Goal: Entertainment & Leisure: Browse casually

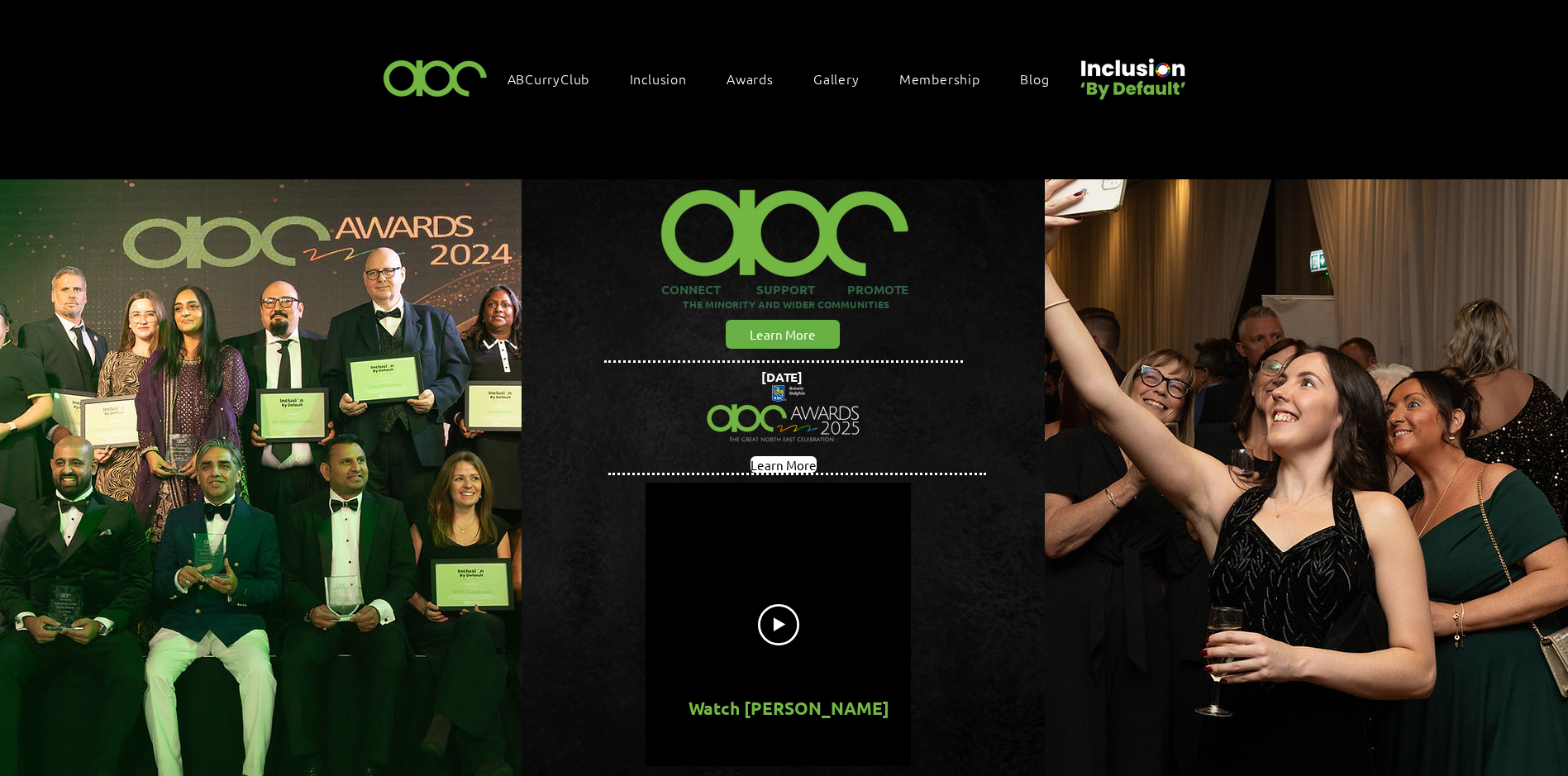
click at [846, 82] on span "Gallery" at bounding box center [837, 78] width 47 height 18
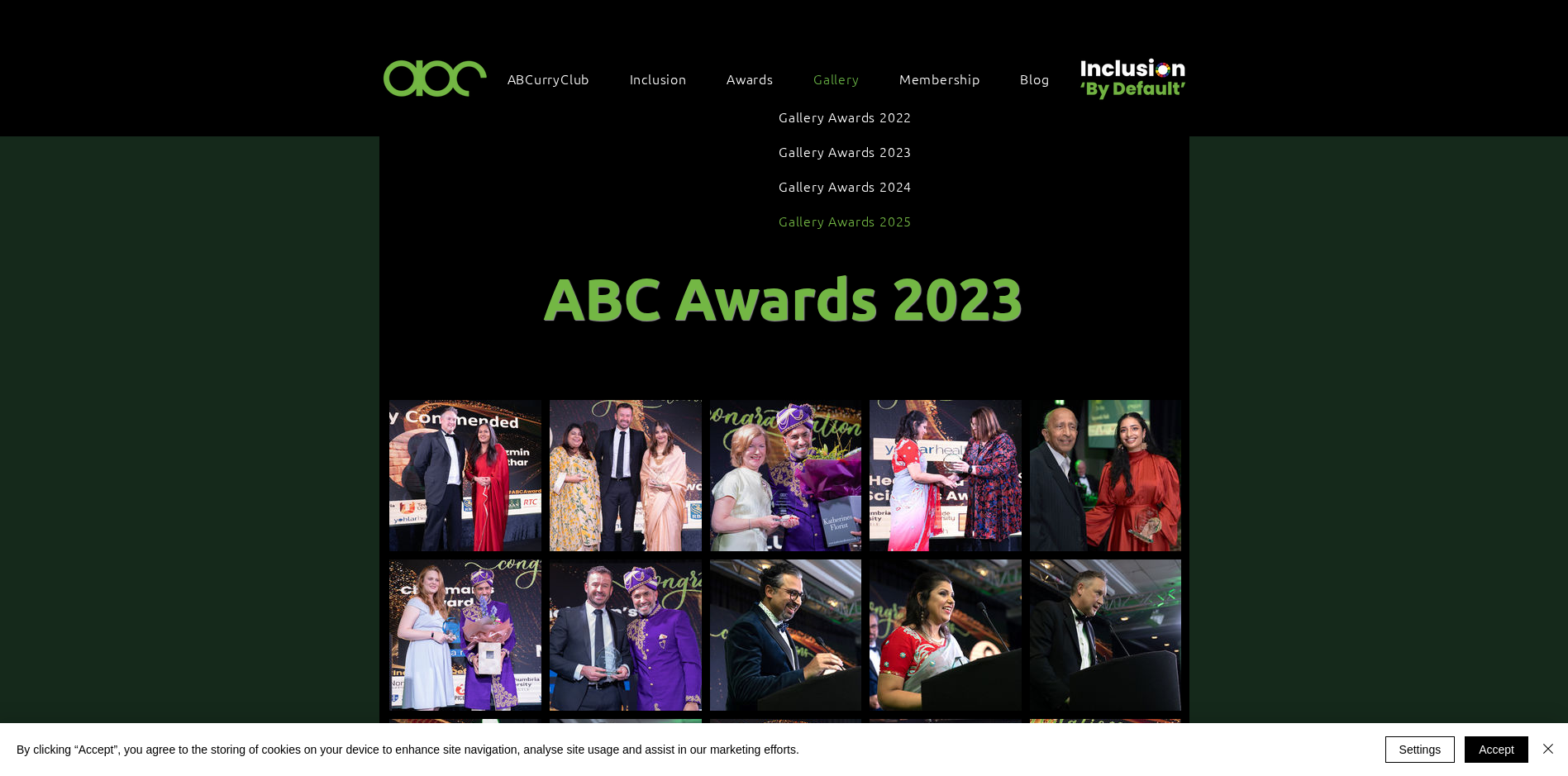
click at [856, 215] on span "Gallery Awards 2025" at bounding box center [845, 221] width 133 height 18
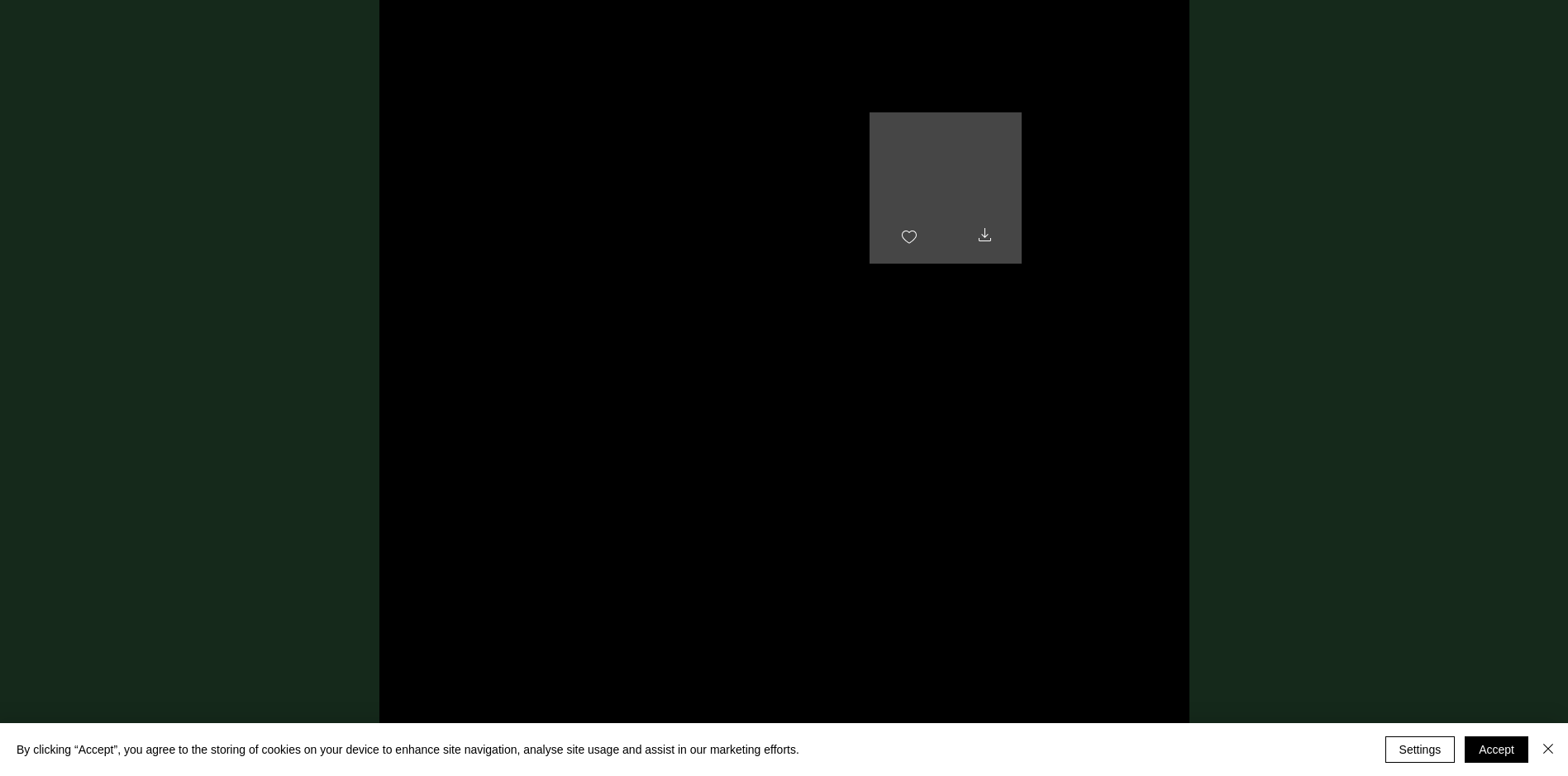
scroll to position [1240, 0]
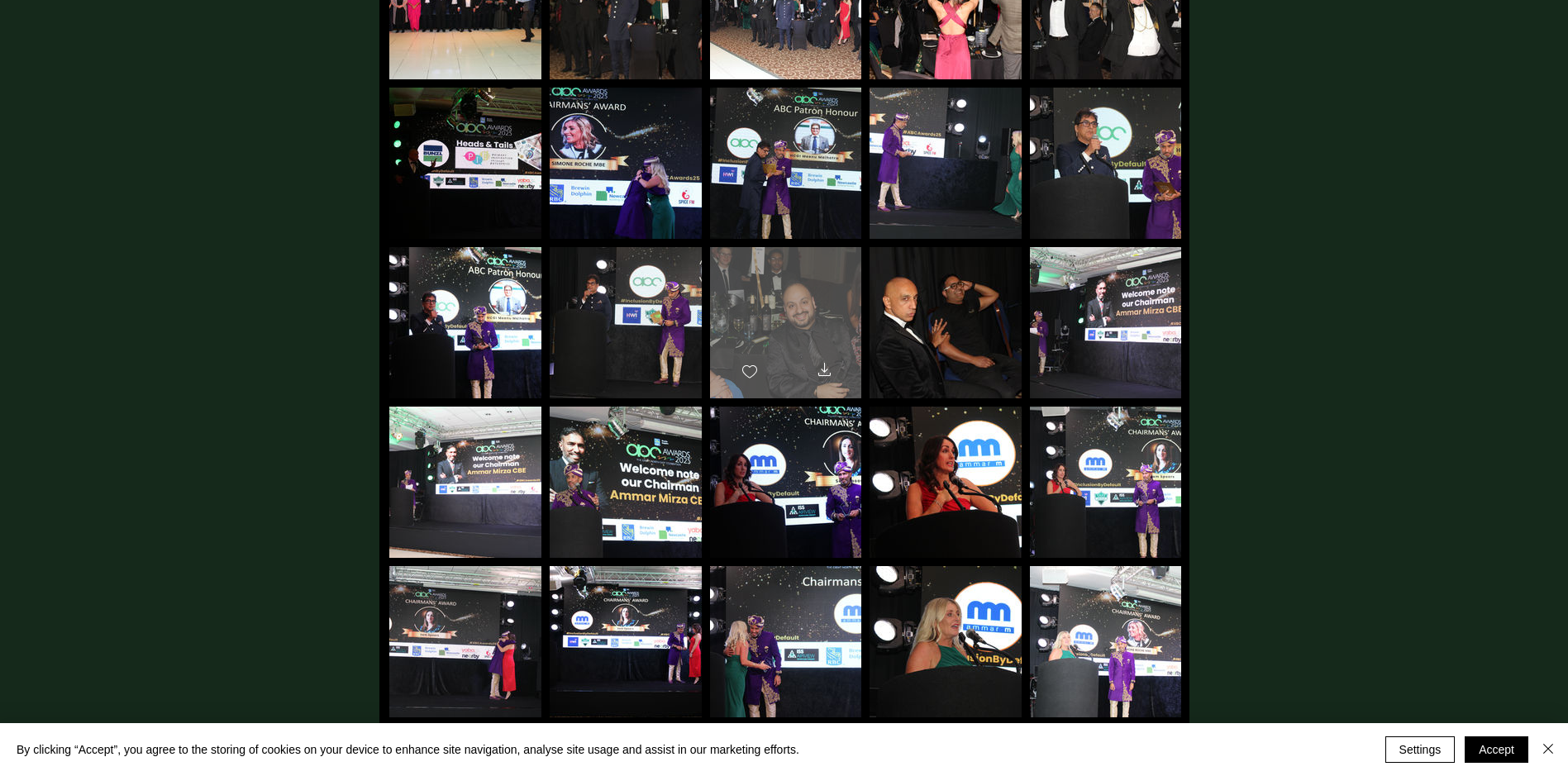
click at [780, 307] on div "main content" at bounding box center [786, 316] width 152 height 137
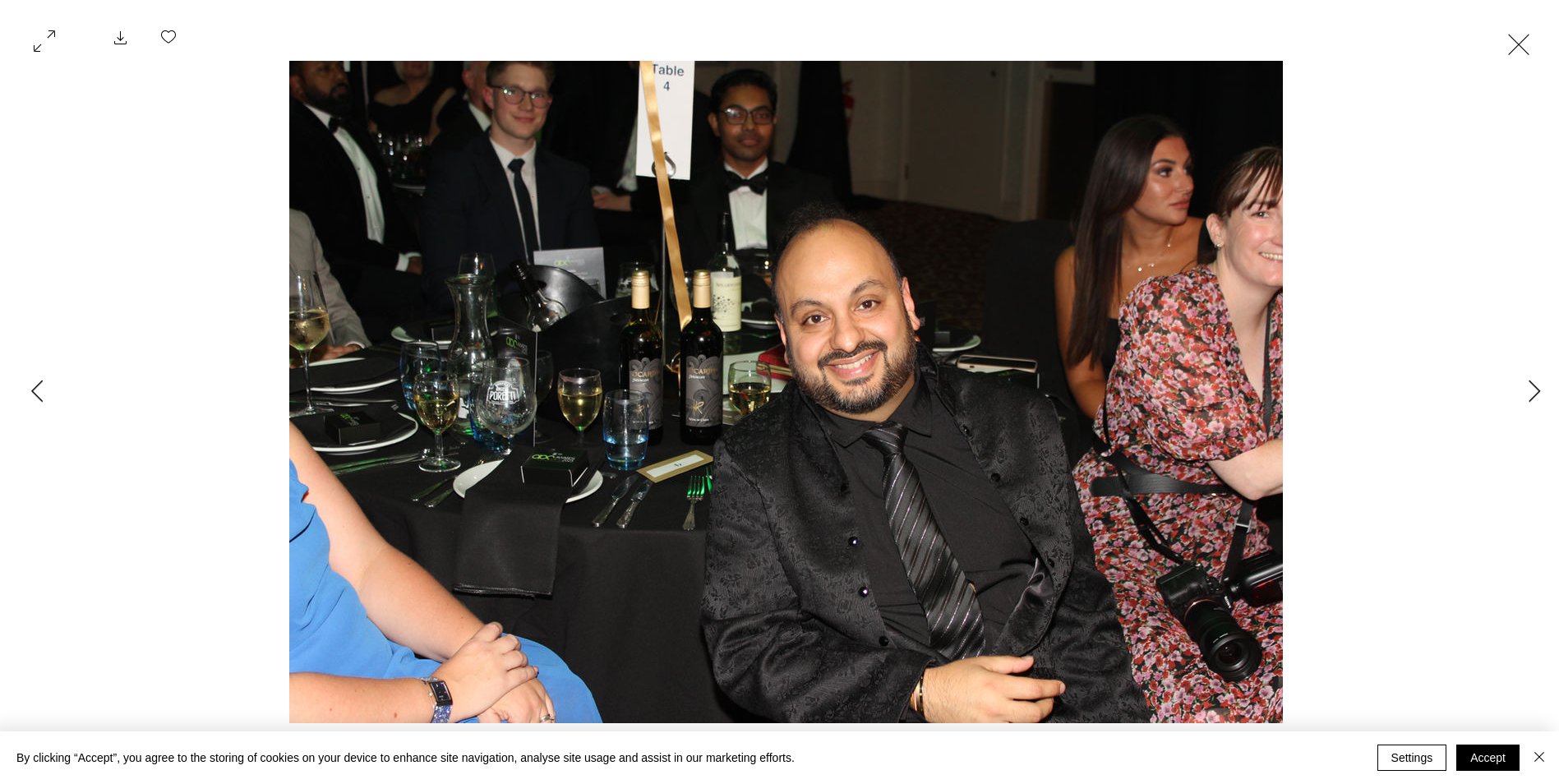
click at [1530, 47] on button "Exit expand mode" at bounding box center [1519, 43] width 31 height 36
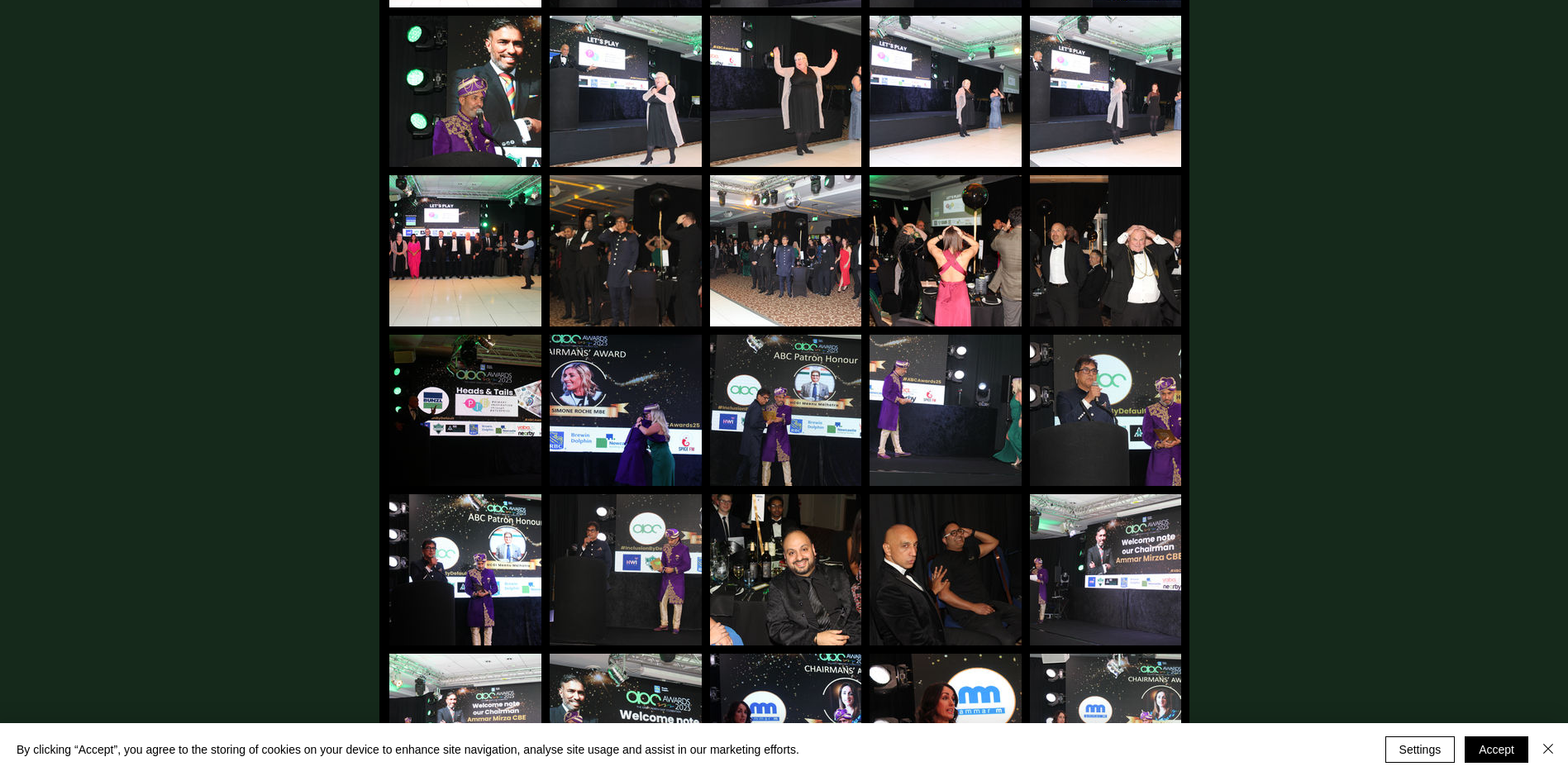
scroll to position [909, 0]
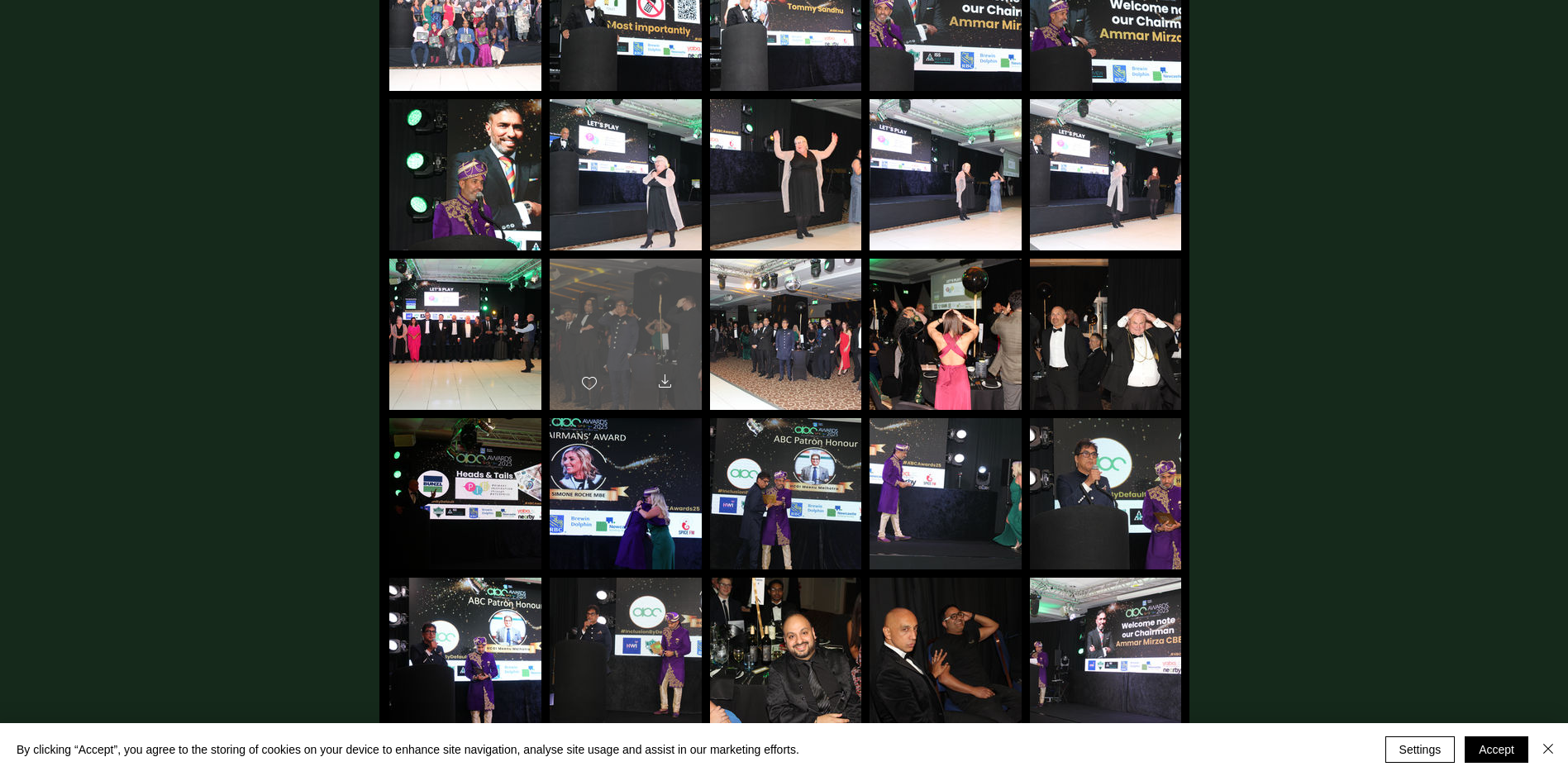
click at [648, 344] on div "main content" at bounding box center [625, 327] width 152 height 137
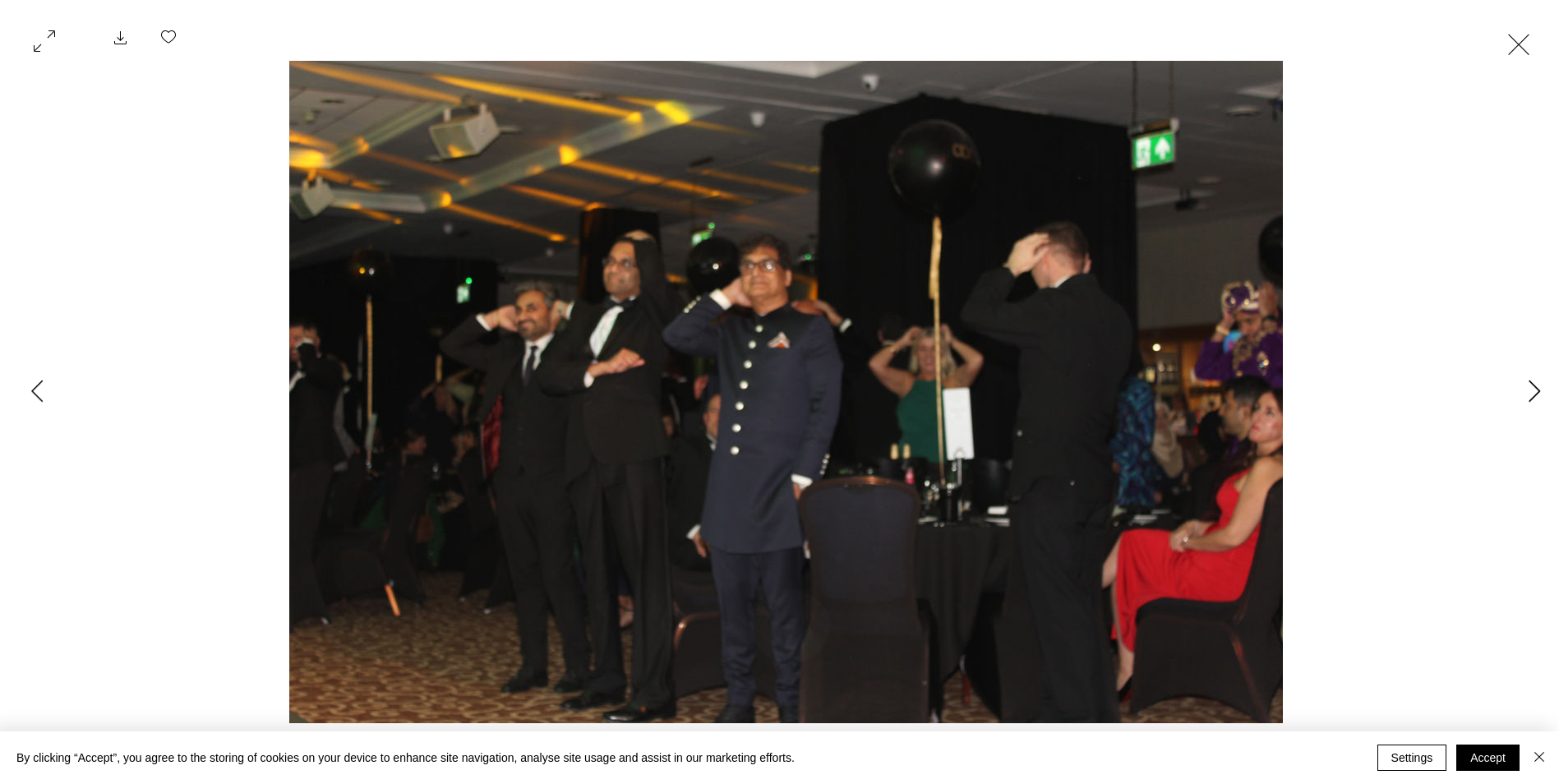
click at [1530, 396] on icon "Next Item" at bounding box center [1535, 391] width 12 height 22
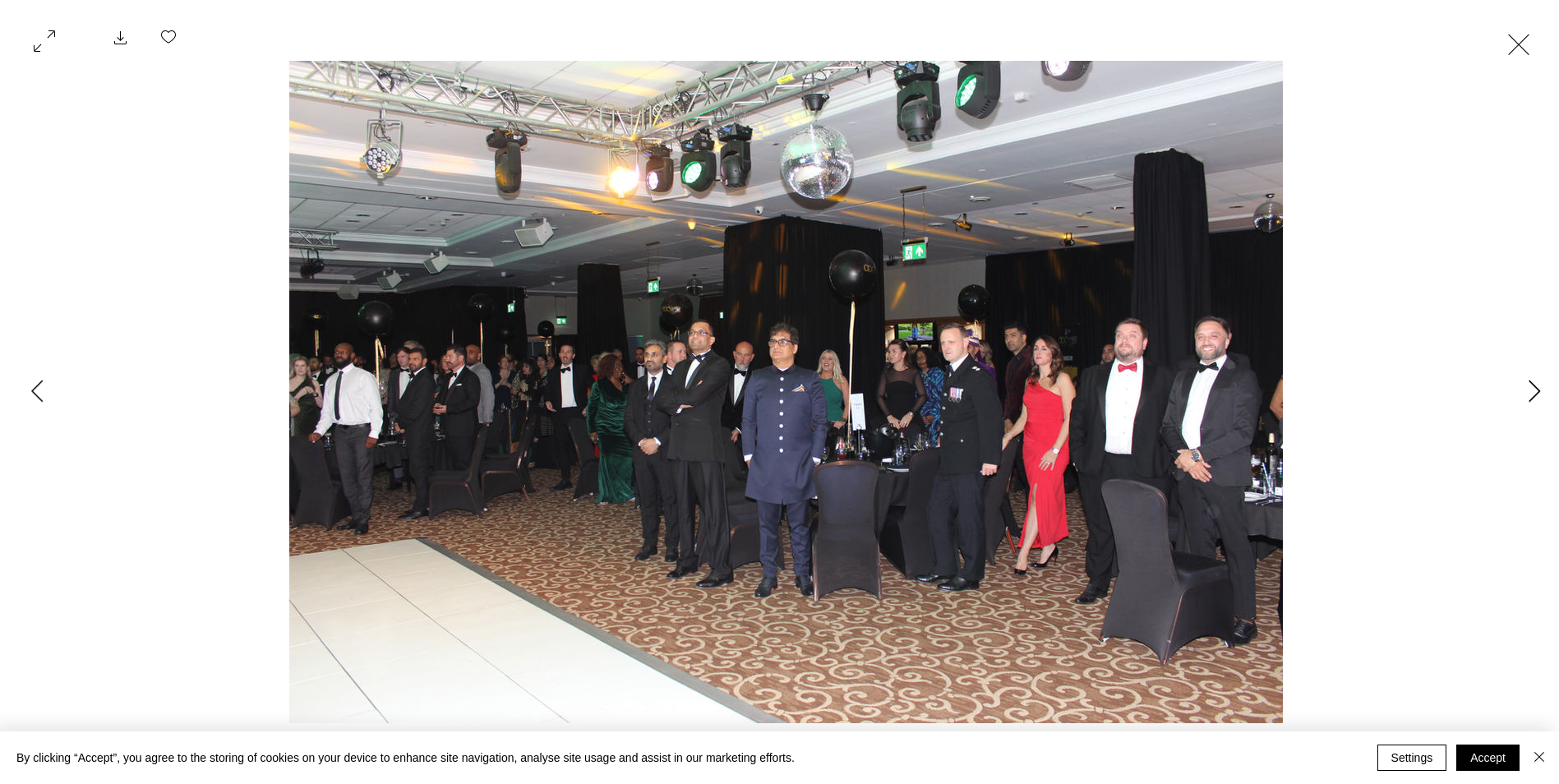
click at [1530, 396] on icon "Next Item" at bounding box center [1535, 391] width 12 height 22
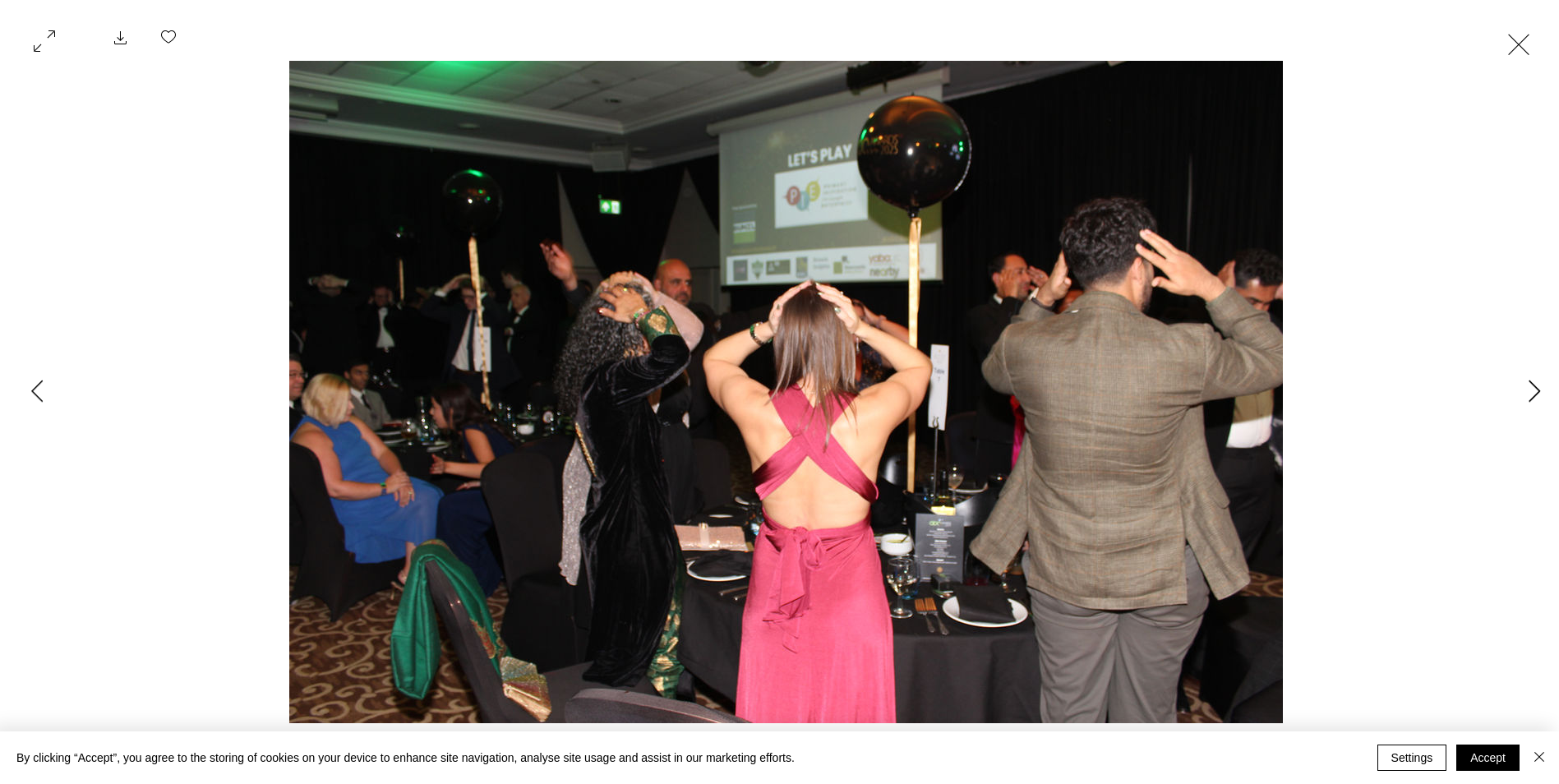
click at [1530, 396] on icon "Next Item" at bounding box center [1535, 391] width 12 height 22
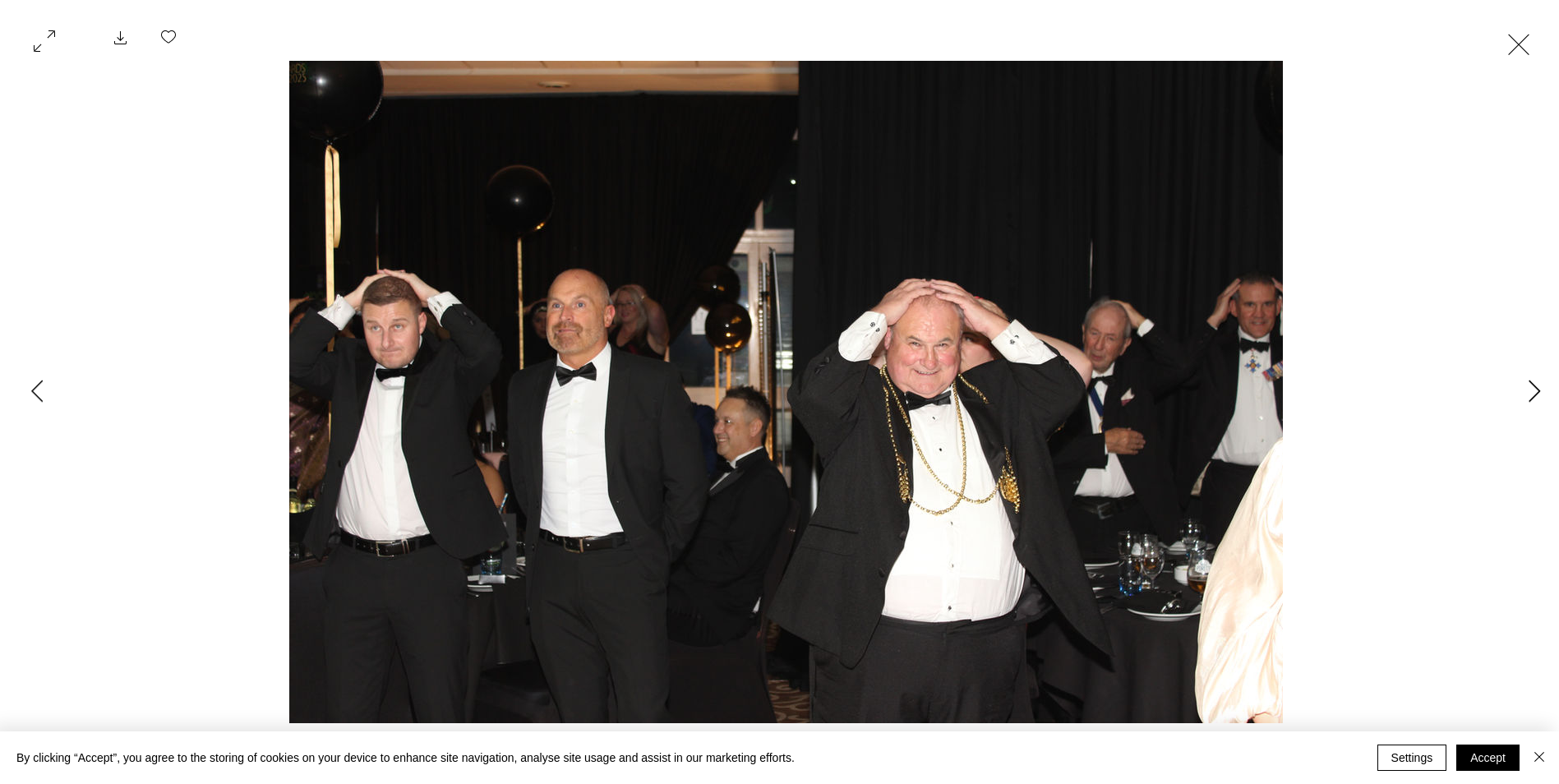
click at [1530, 396] on icon "Next Item" at bounding box center [1535, 391] width 12 height 22
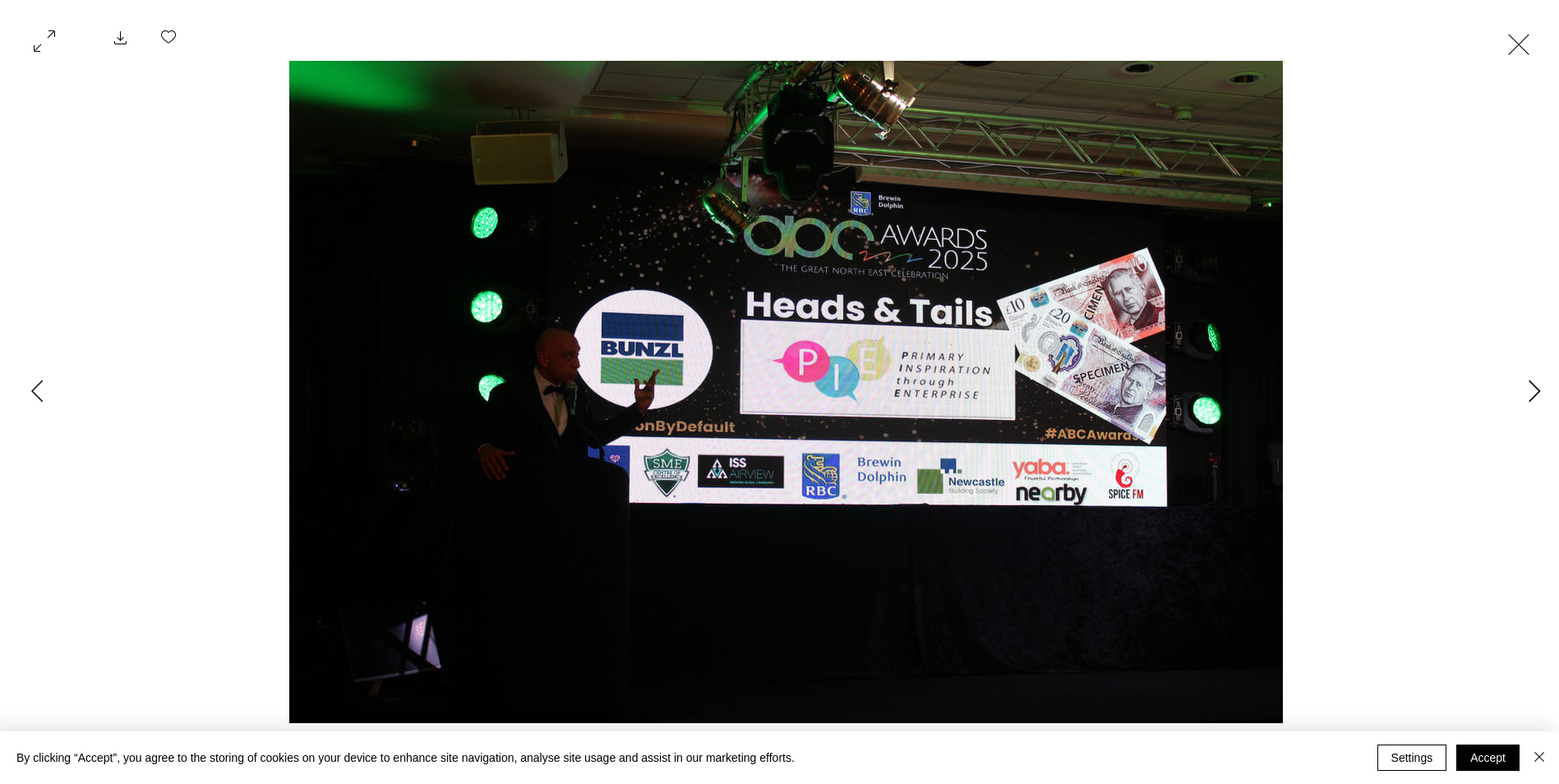
click at [1530, 396] on icon "Next Item" at bounding box center [1535, 391] width 12 height 22
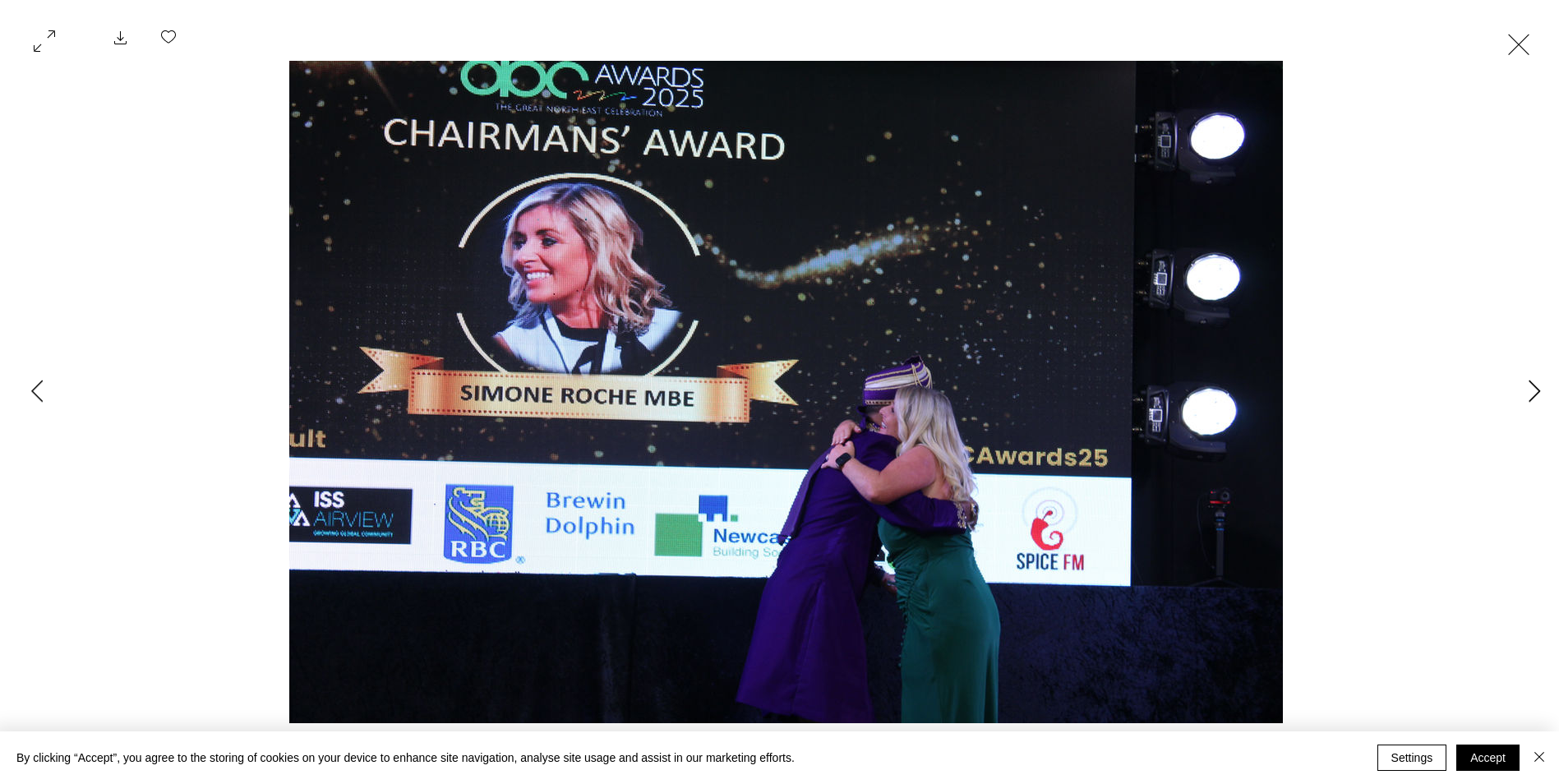
click at [1530, 396] on icon "Next Item" at bounding box center [1535, 391] width 12 height 22
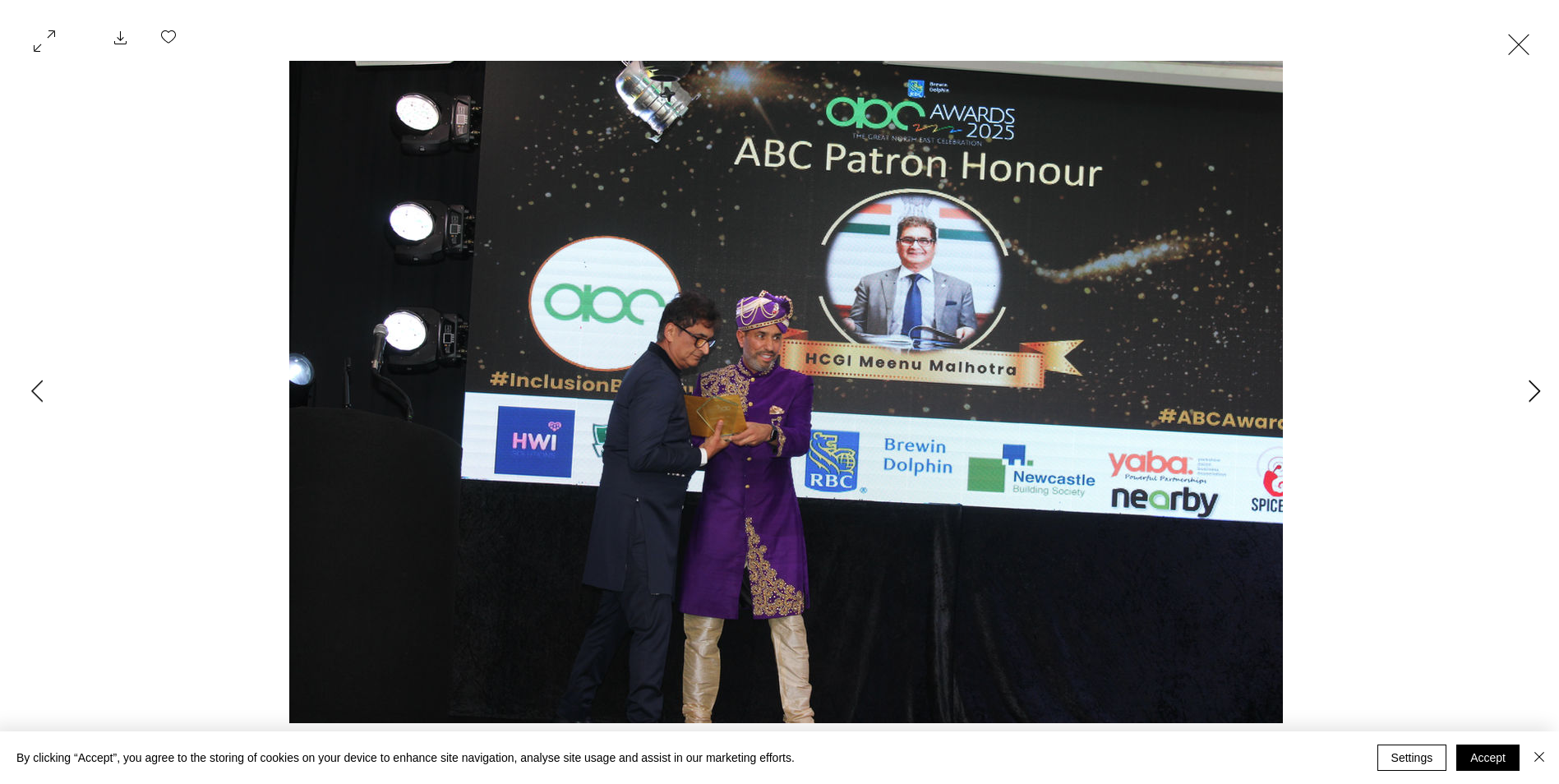
click at [1530, 396] on icon "Next Item" at bounding box center [1535, 391] width 12 height 22
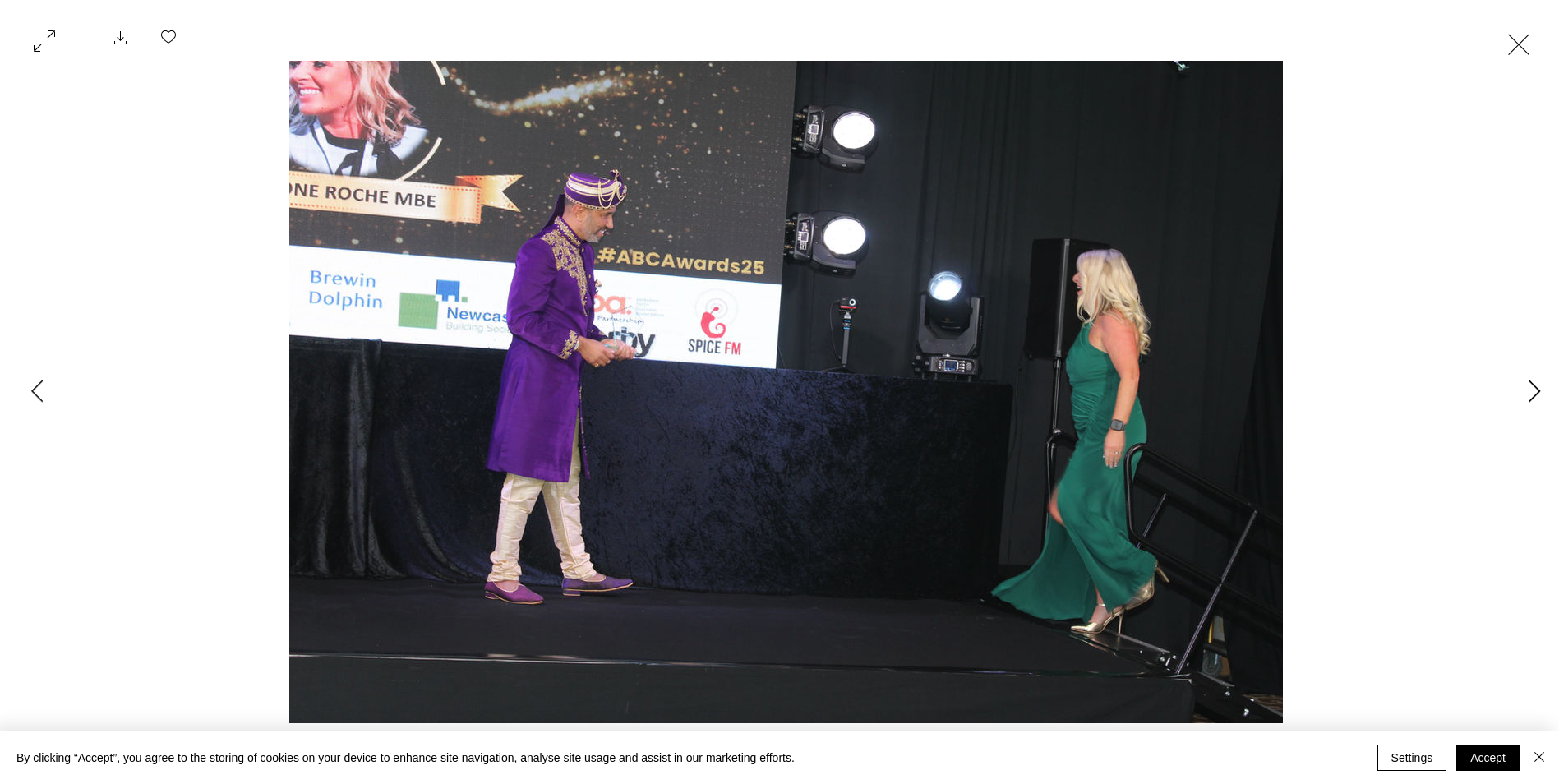
click at [1530, 396] on icon "Next Item" at bounding box center [1535, 391] width 12 height 22
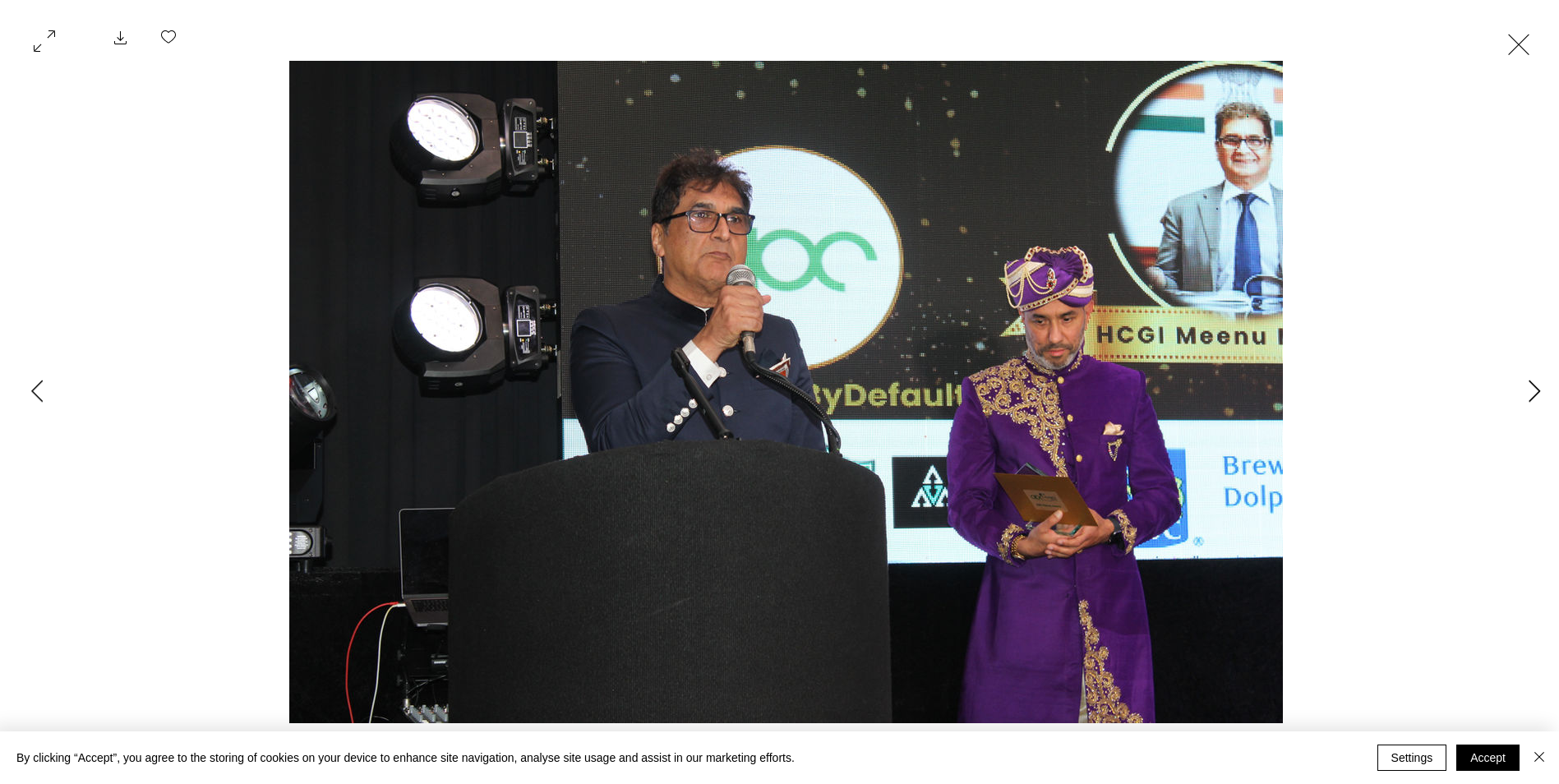
click at [1530, 396] on icon "Next Item" at bounding box center [1535, 391] width 12 height 22
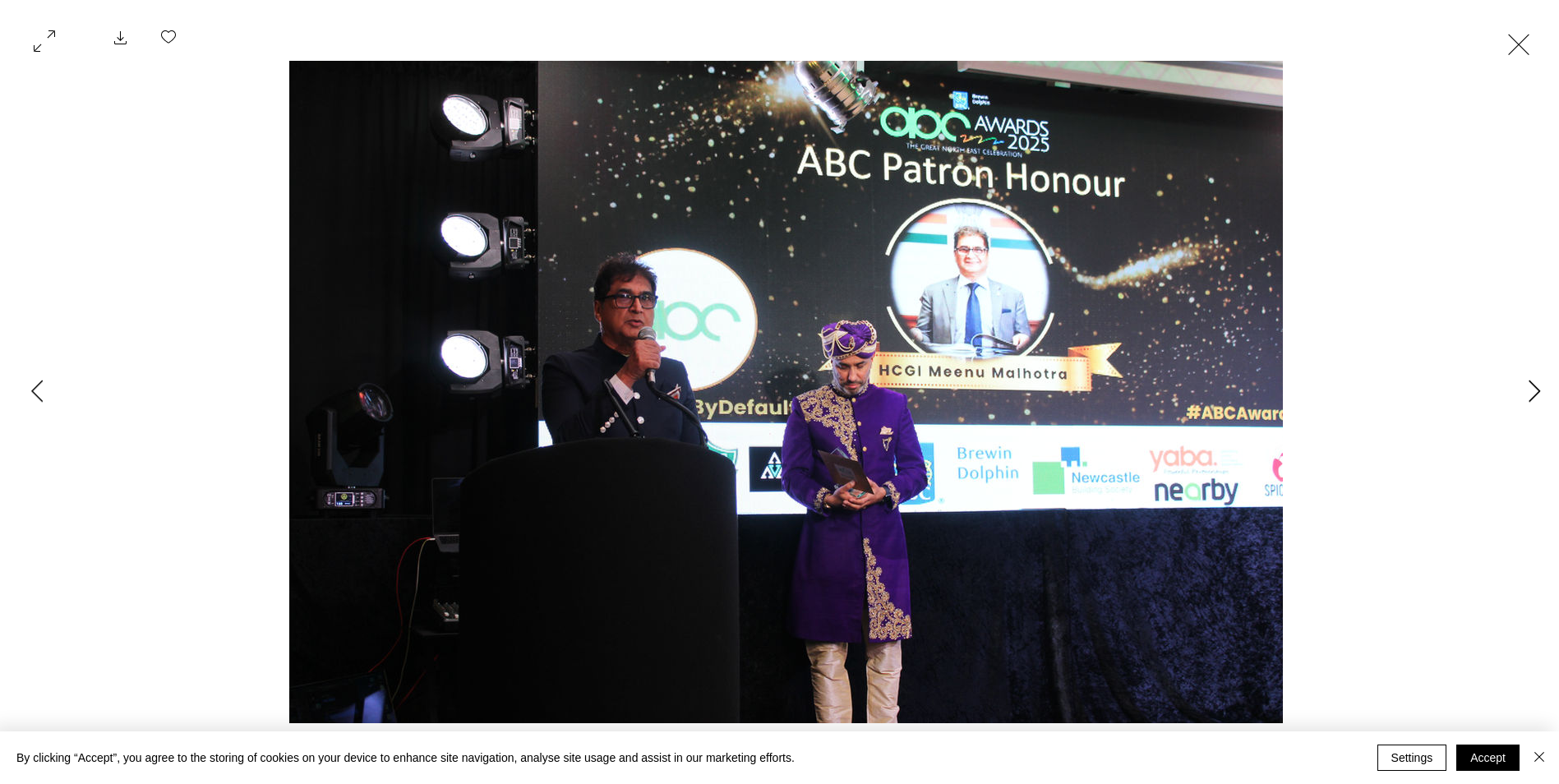
click at [1530, 396] on icon "Next Item" at bounding box center [1535, 391] width 12 height 22
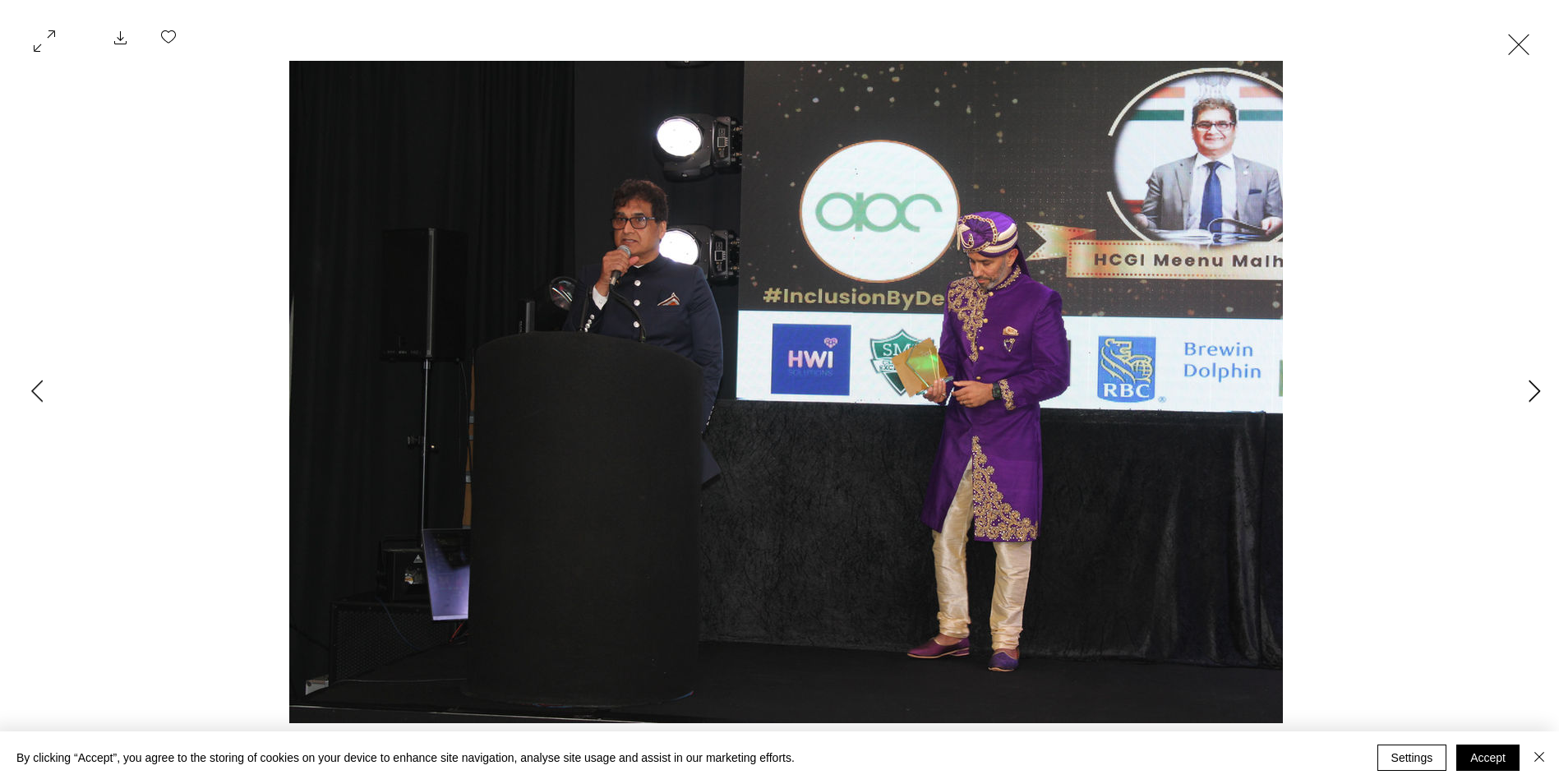
click at [1530, 396] on icon "Next Item" at bounding box center [1535, 391] width 12 height 22
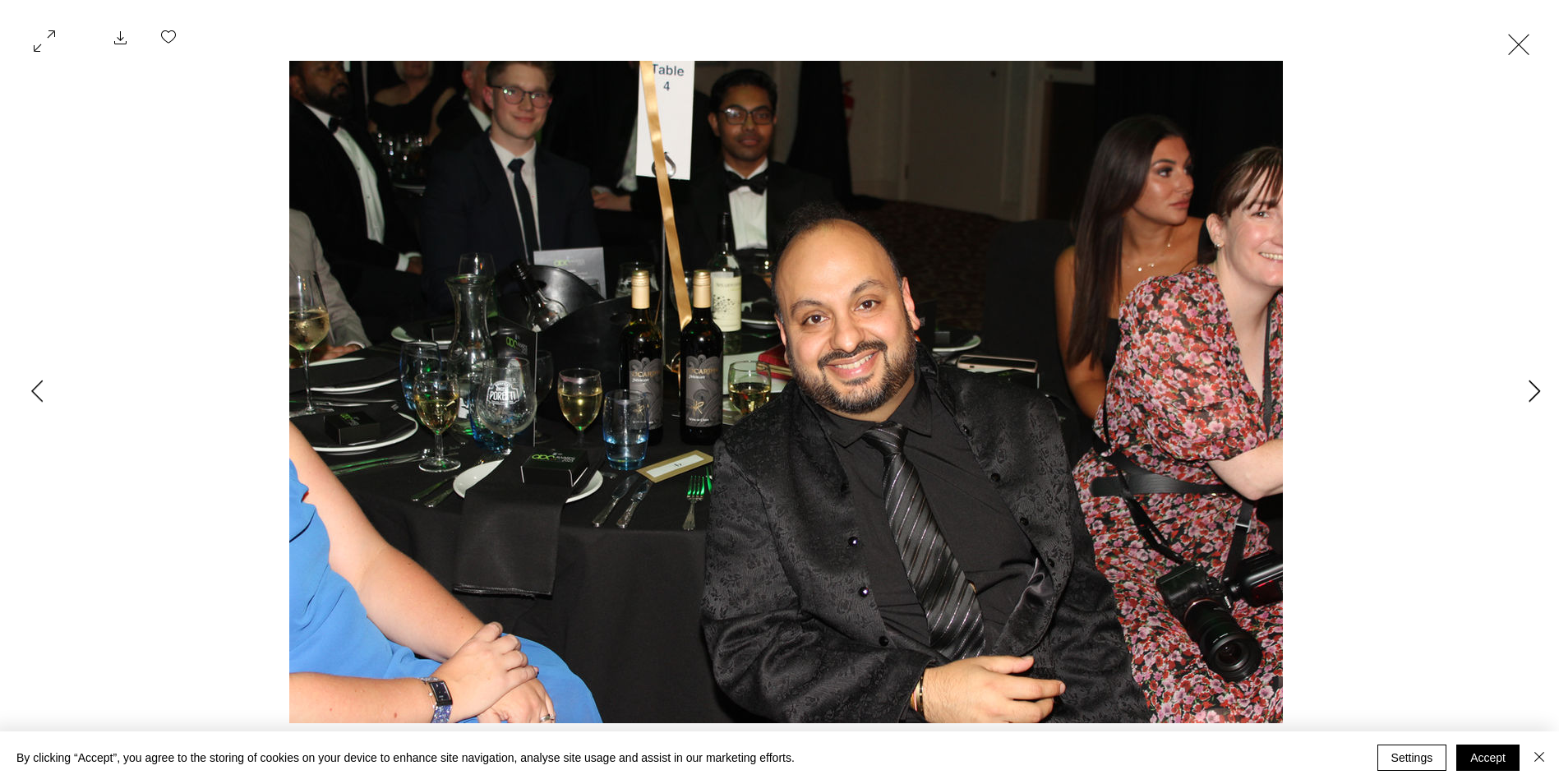
click at [1532, 395] on icon "Next Item" at bounding box center [1535, 391] width 12 height 22
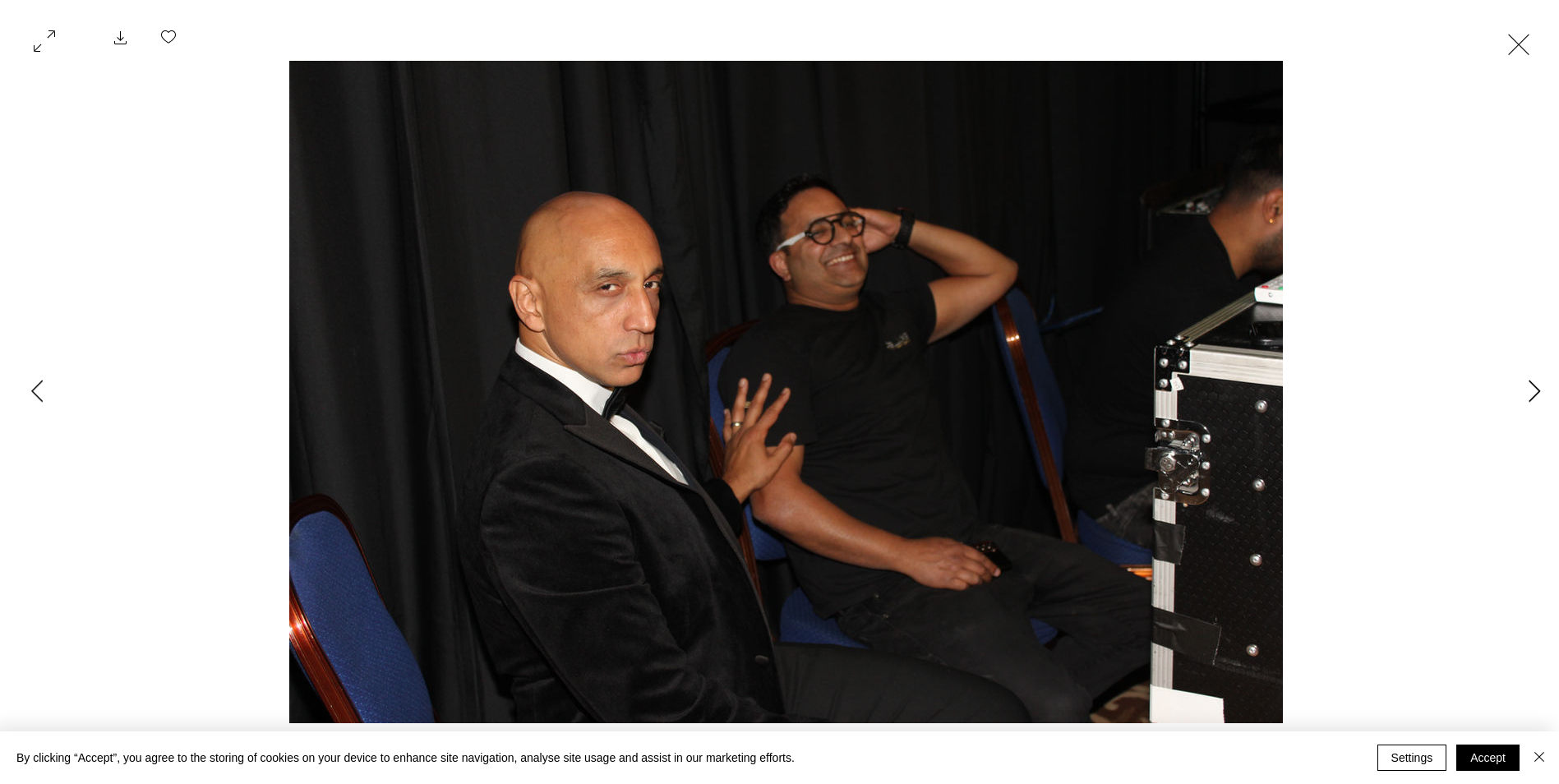
click at [1532, 395] on icon "Next Item" at bounding box center [1535, 391] width 12 height 22
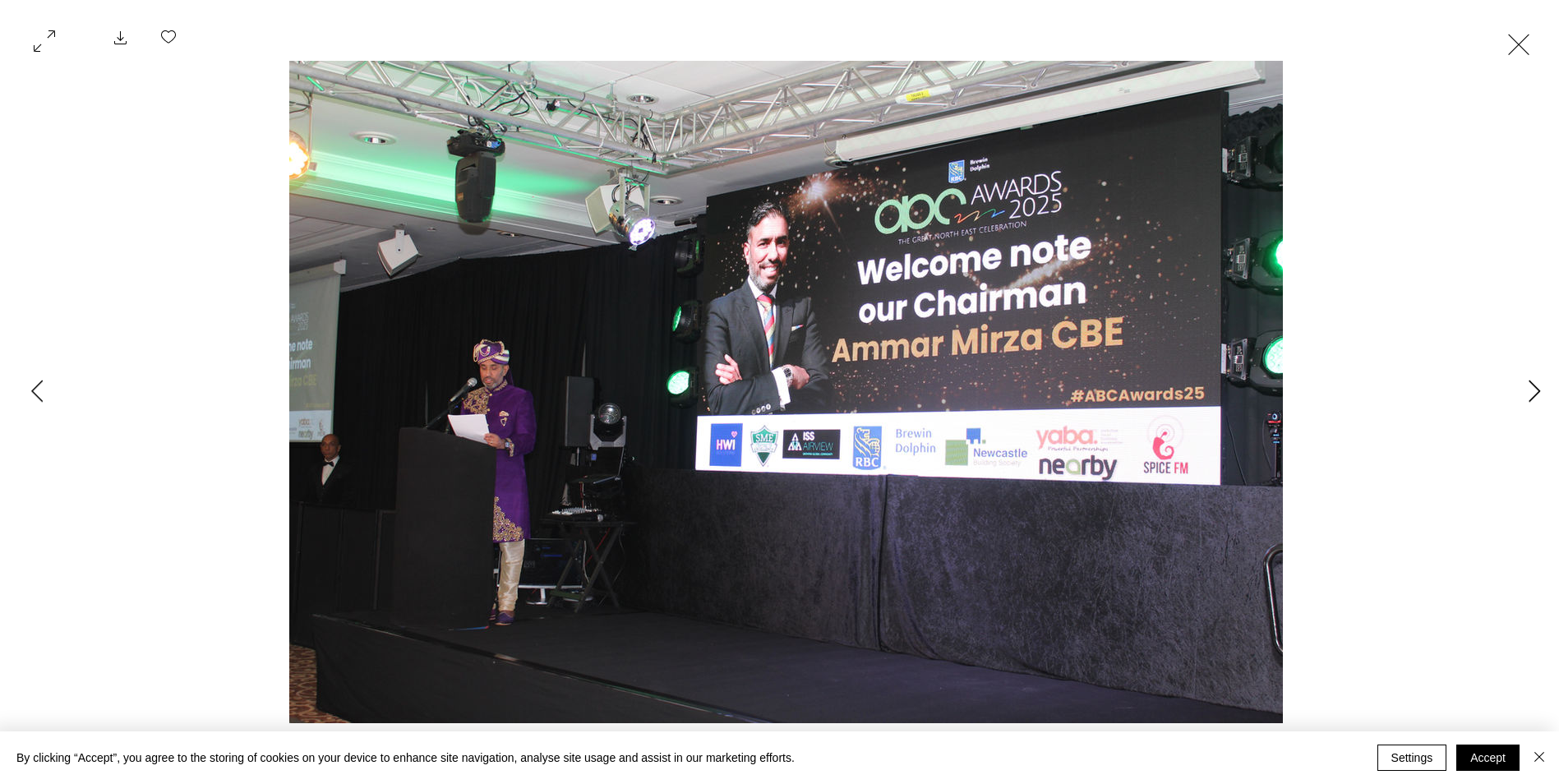
click at [1532, 395] on icon "Next Item" at bounding box center [1535, 391] width 12 height 22
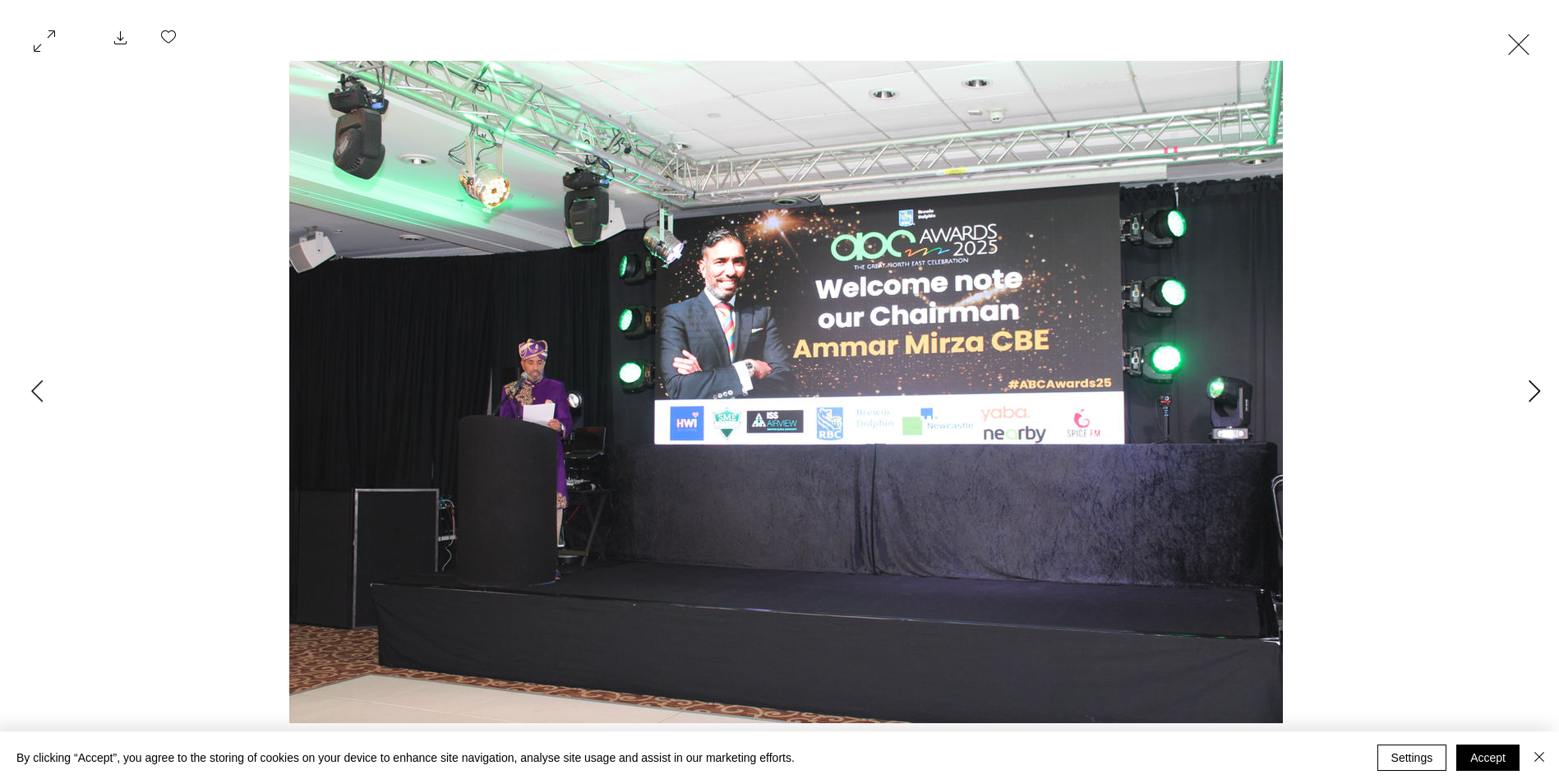
click at [1532, 395] on icon "Next Item" at bounding box center [1535, 391] width 12 height 22
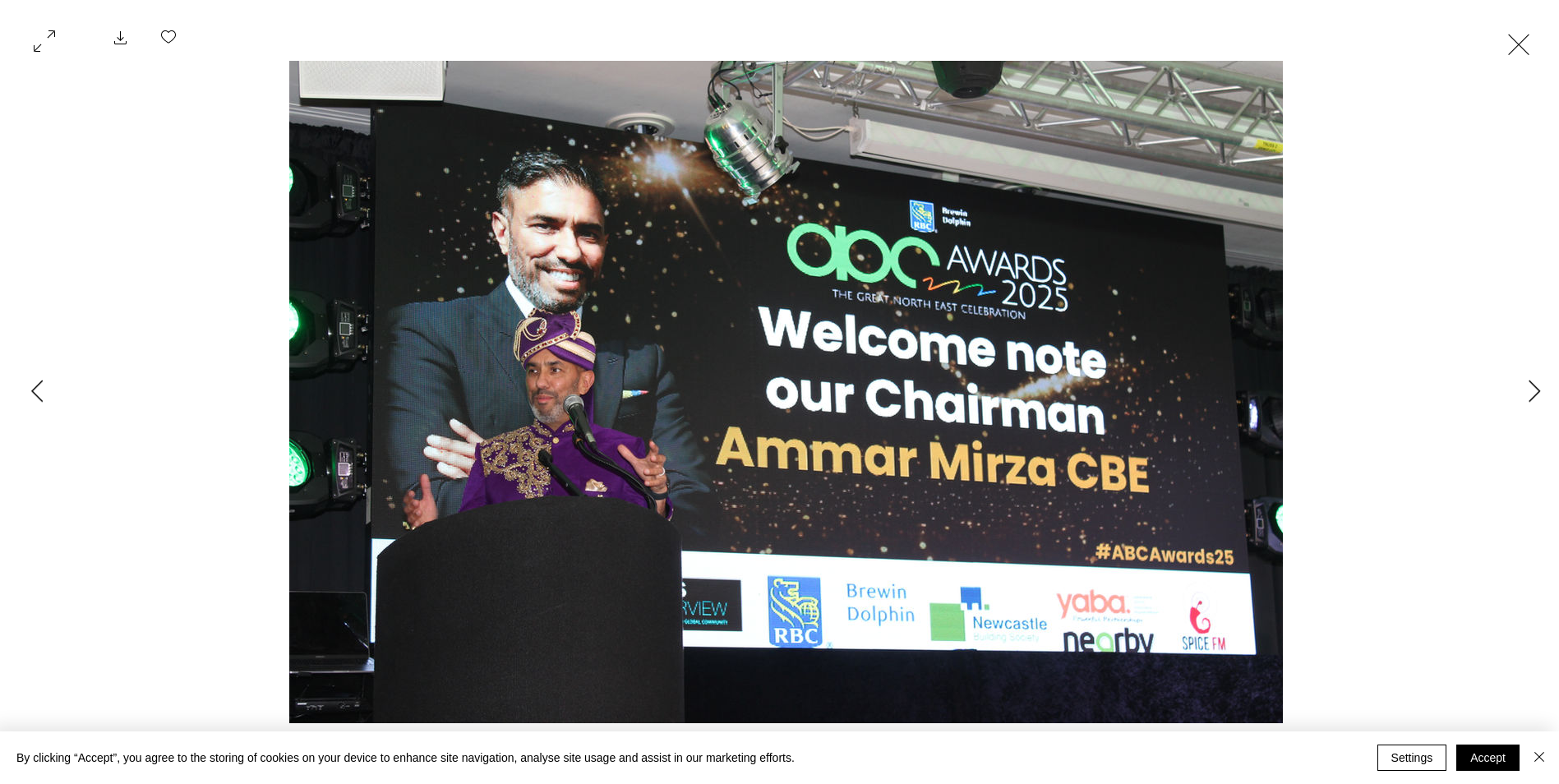
click at [1518, 47] on button "Exit expand mode" at bounding box center [1519, 43] width 31 height 36
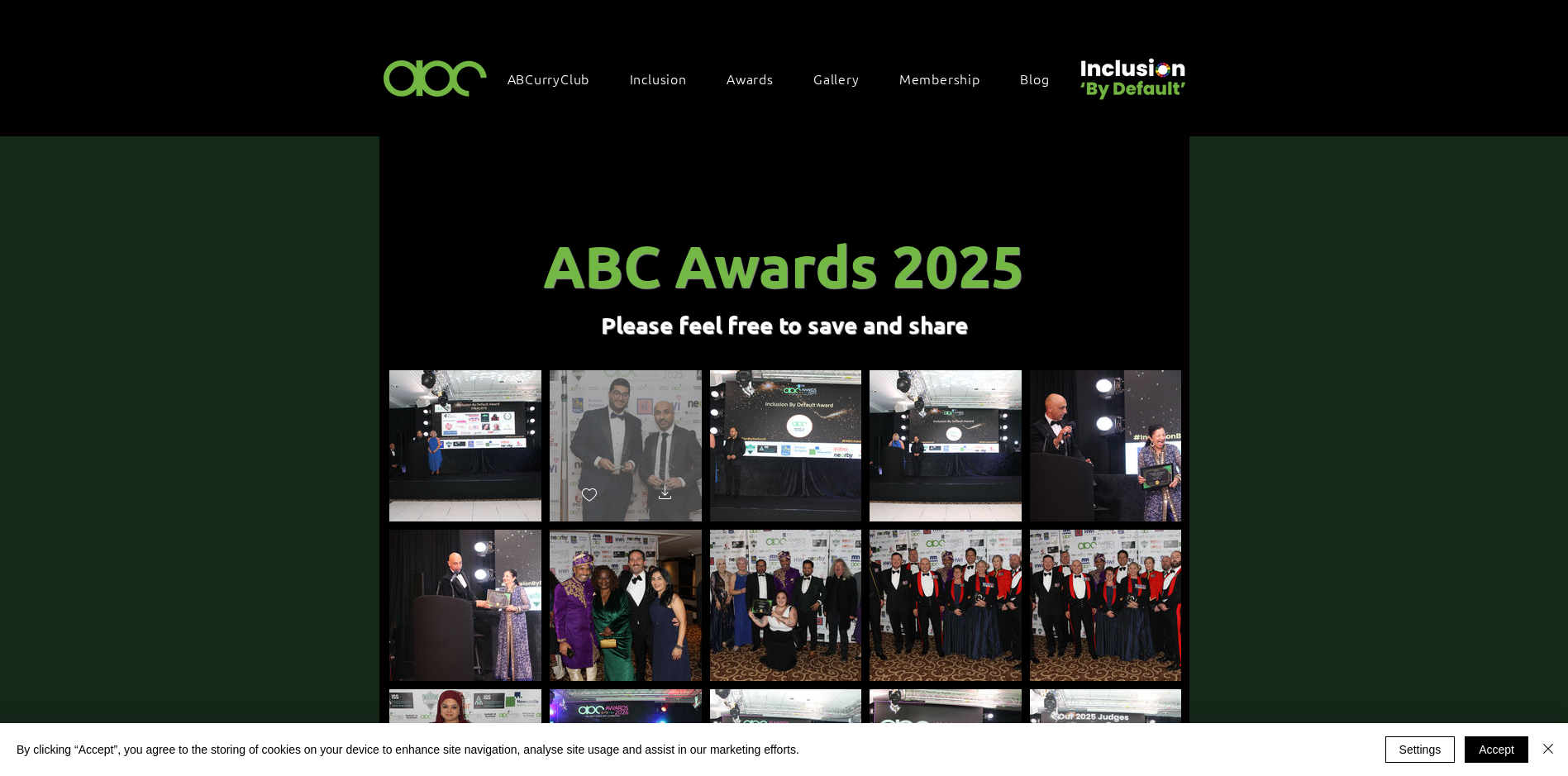
click at [665, 409] on div "main content" at bounding box center [625, 439] width 152 height 137
